Goal: Information Seeking & Learning: Check status

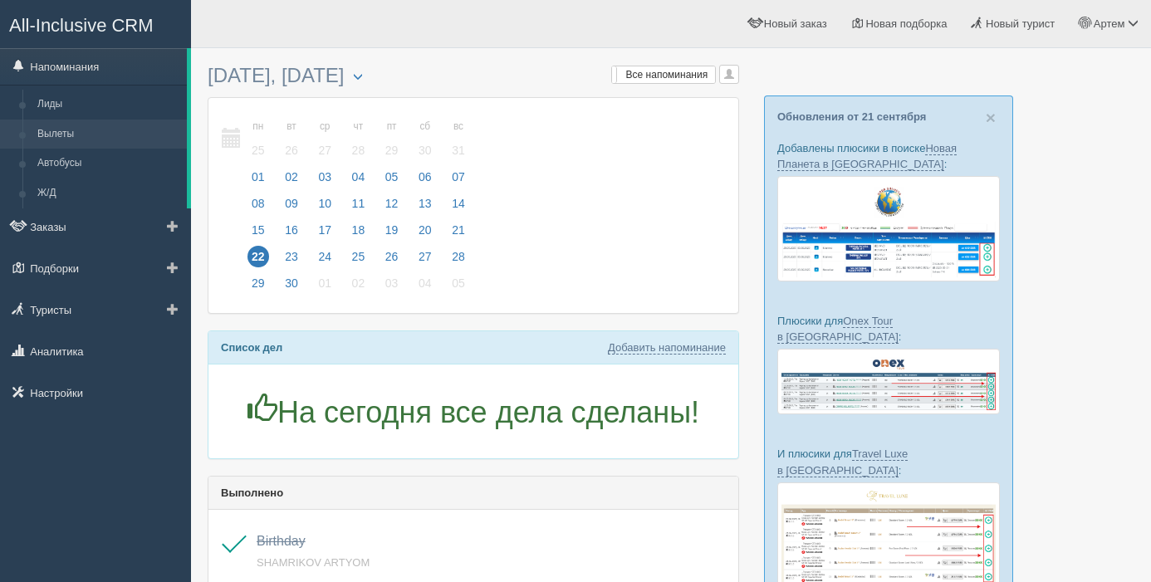
click at [63, 135] on link "Вылеты" at bounding box center [108, 135] width 157 height 30
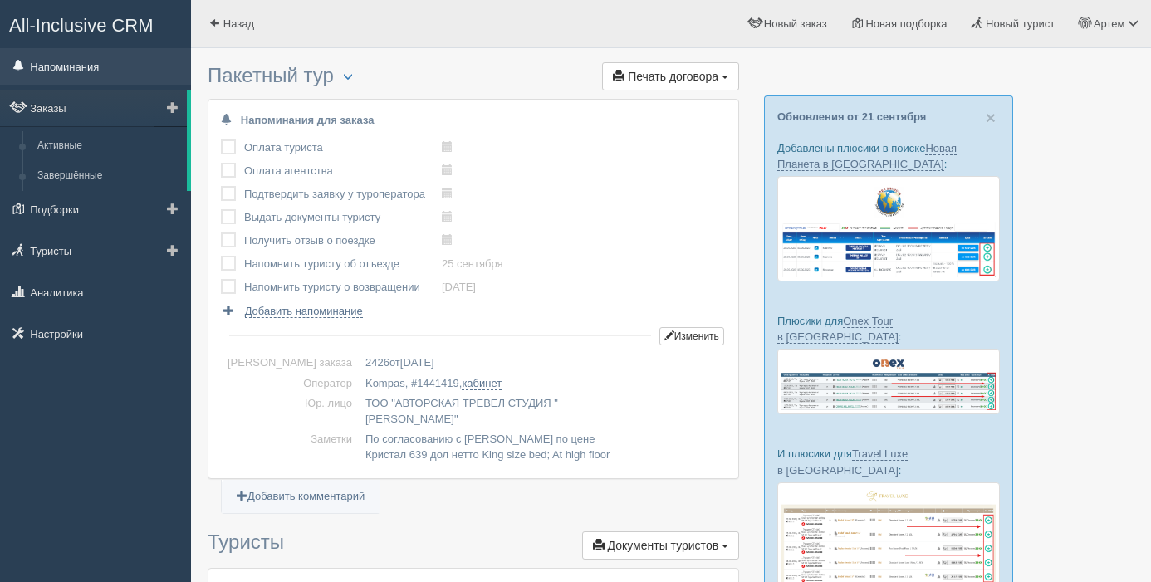
click at [67, 71] on link "Напоминания" at bounding box center [95, 66] width 191 height 37
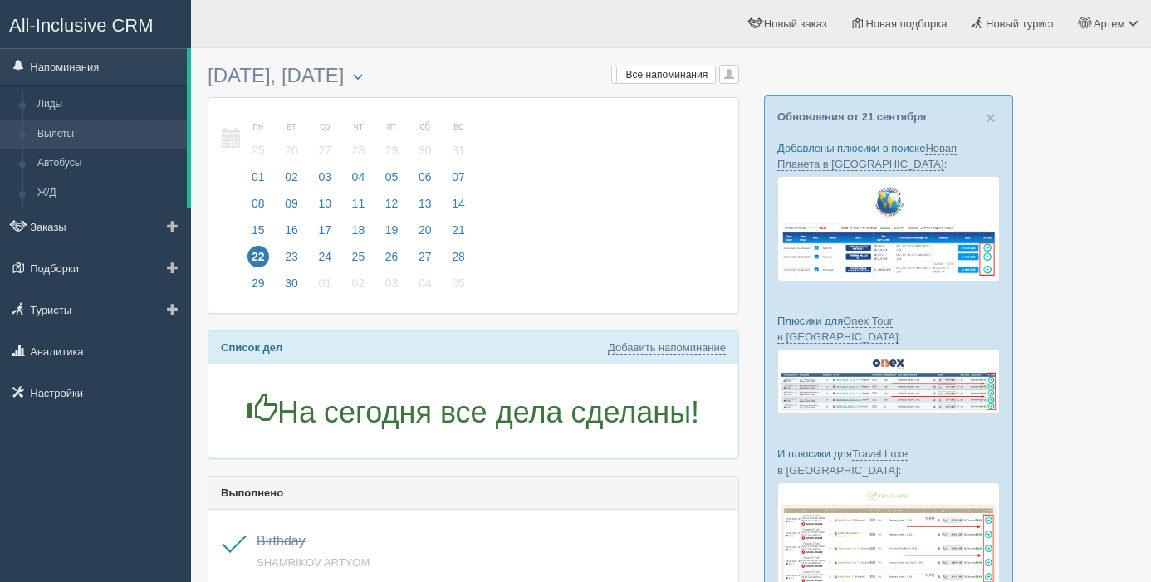
click at [65, 130] on link "Вылеты" at bounding box center [108, 135] width 157 height 30
